Goal: Transaction & Acquisition: Obtain resource

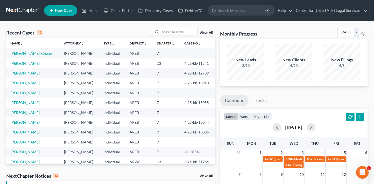
click at [22, 62] on link "[PERSON_NAME]" at bounding box center [25, 63] width 29 height 4
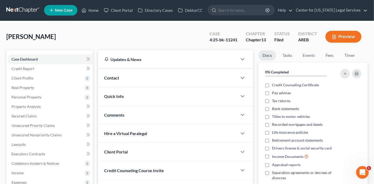
scroll to position [117, 0]
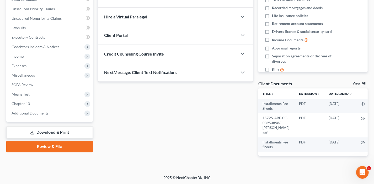
click at [60, 130] on link "Download & Print" at bounding box center [49, 132] width 87 height 12
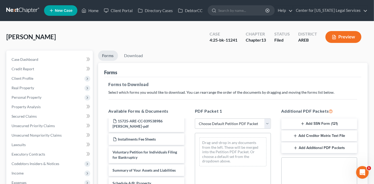
scroll to position [26, 0]
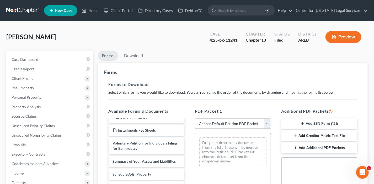
click at [224, 122] on select "Choose Default Petition PDF Packet Complete Bankruptcy Petition (all forms and …" at bounding box center [233, 123] width 76 height 11
select select "2"
click at [195, 118] on select "Choose Default Petition PDF Packet Complete Bankruptcy Petition (all forms and …" at bounding box center [233, 123] width 76 height 11
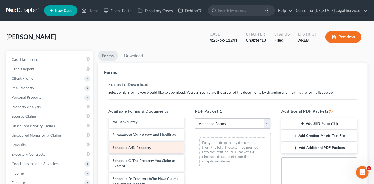
scroll to position [0, 0]
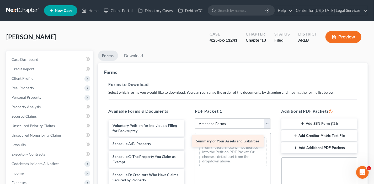
drag, startPoint x: 137, startPoint y: 142, endPoint x: 220, endPoint y: 140, distance: 83.5
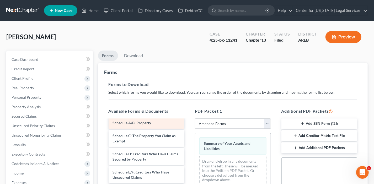
scroll to position [26, 0]
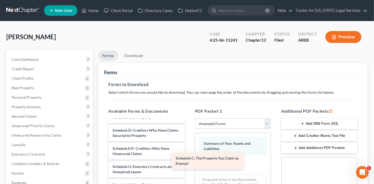
drag, startPoint x: 146, startPoint y: 133, endPoint x: 218, endPoint y: 161, distance: 76.7
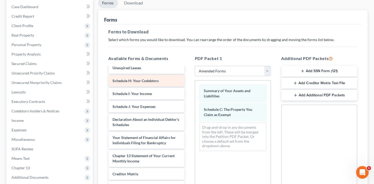
scroll to position [79, 0]
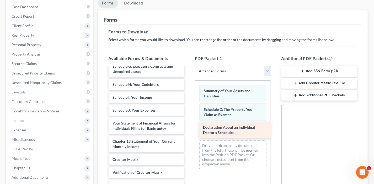
drag, startPoint x: 127, startPoint y: 121, endPoint x: 218, endPoint y: 131, distance: 91.1
click at [189, 131] on div "Declaration About an Individual Debtor's Schedules Voluntary Petition for Indiv…" at bounding box center [146, 101] width 85 height 216
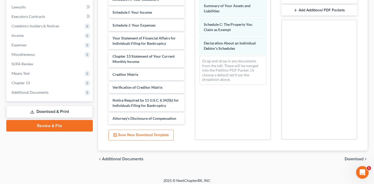
scroll to position [140, 0]
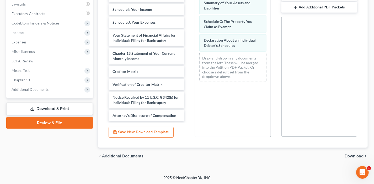
click at [347, 154] on span "Download" at bounding box center [354, 156] width 19 height 4
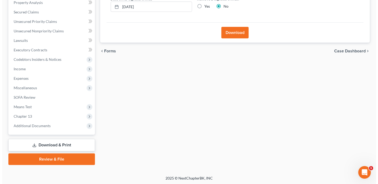
scroll to position [25, 0]
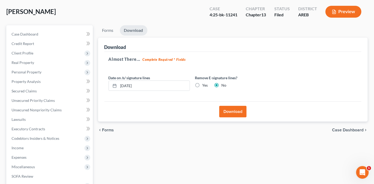
click at [235, 114] on button "Download" at bounding box center [232, 112] width 27 height 12
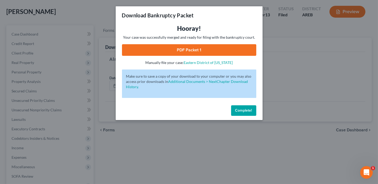
click at [209, 49] on link "PDF Packet 1" at bounding box center [189, 50] width 134 height 12
